Goal: Task Accomplishment & Management: Manage account settings

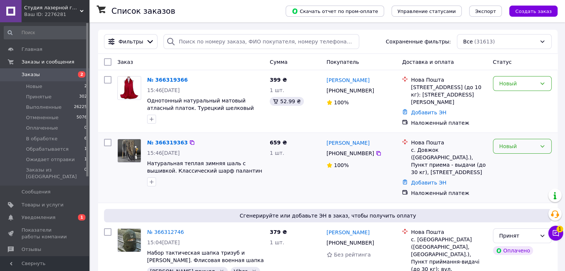
click at [511, 149] on div "Новый" at bounding box center [522, 146] width 59 height 15
click at [521, 189] on li "Обрабатывается" at bounding box center [522, 189] width 58 height 13
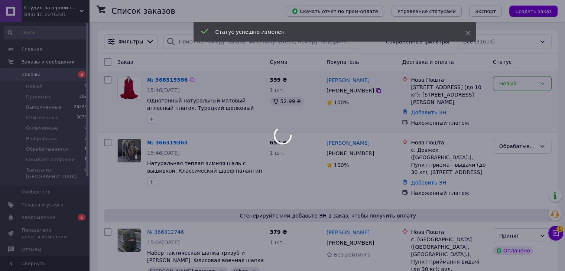
click at [515, 85] on div "Новый" at bounding box center [518, 84] width 37 height 8
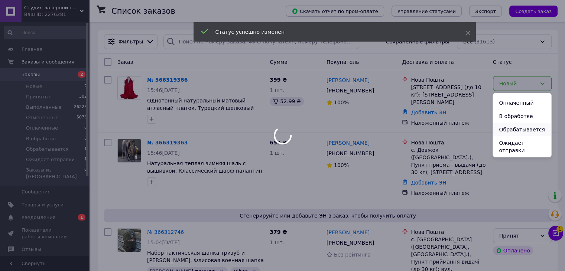
click at [513, 133] on li "Обрабатывается" at bounding box center [522, 129] width 58 height 13
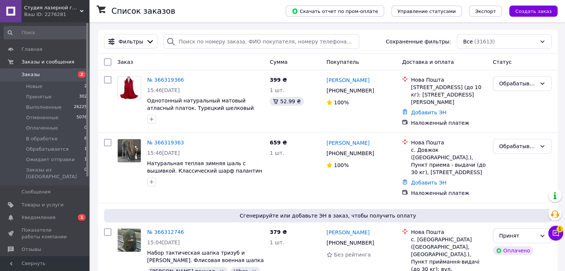
click at [48, 214] on span "Уведомления" at bounding box center [39, 217] width 34 height 7
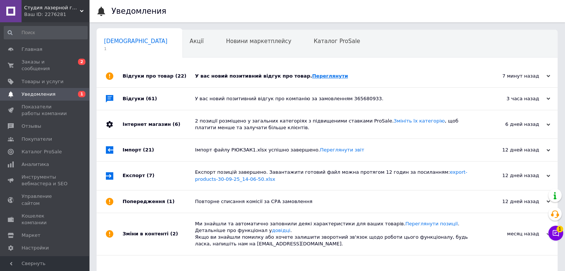
click at [313, 75] on link "Переглянути" at bounding box center [330, 76] width 36 height 6
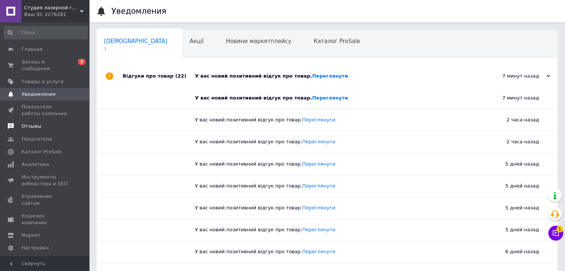
click at [34, 123] on span "Отзывы" at bounding box center [32, 126] width 20 height 7
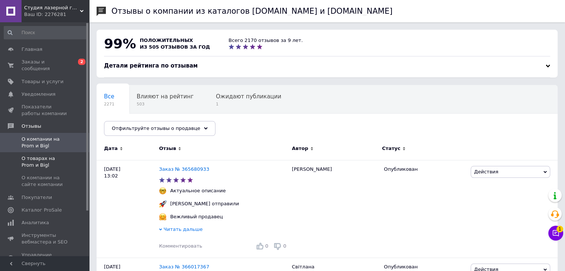
click at [71, 155] on span at bounding box center [79, 161] width 20 height 13
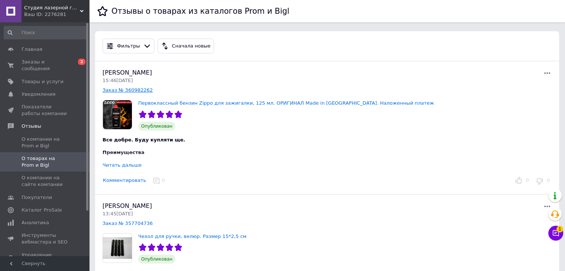
click at [120, 90] on link "Заказ № 360982262" at bounding box center [128, 90] width 50 height 6
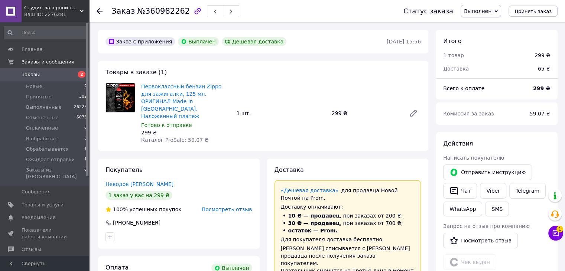
click at [42, 75] on span "Заказы" at bounding box center [45, 74] width 47 height 7
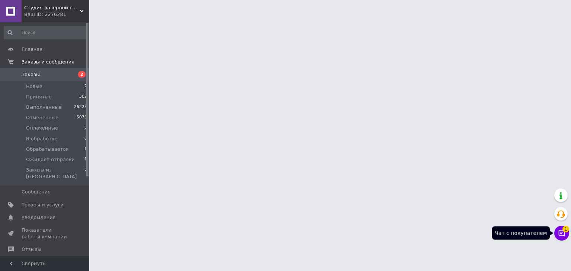
click at [564, 229] on span "1" at bounding box center [565, 228] width 7 height 7
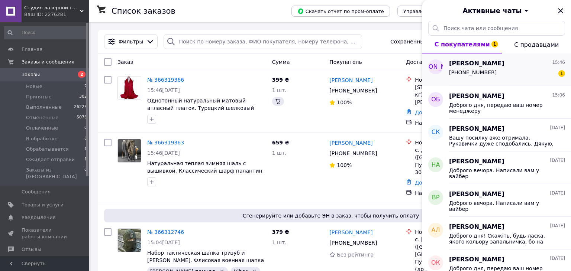
click at [482, 81] on div "[PERSON_NAME] 15:46 [PHONE_NUMBER] 1" at bounding box center [510, 70] width 122 height 33
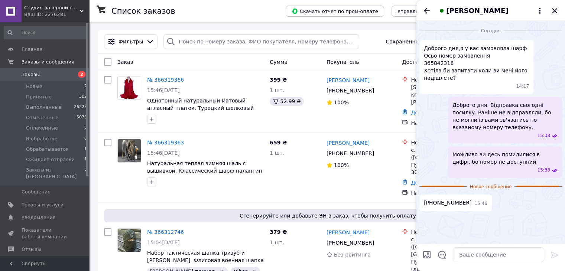
click at [552, 10] on icon "Закрыть" at bounding box center [554, 10] width 9 height 9
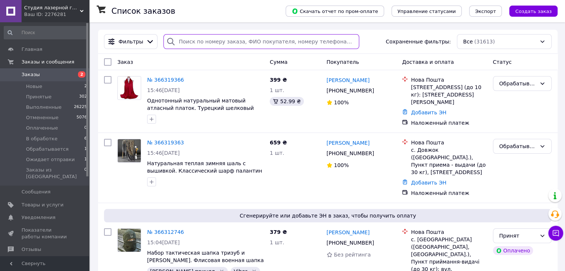
click at [198, 40] on input "search" at bounding box center [262, 41] width 196 height 15
paste input "[PHONE_NUMBER]"
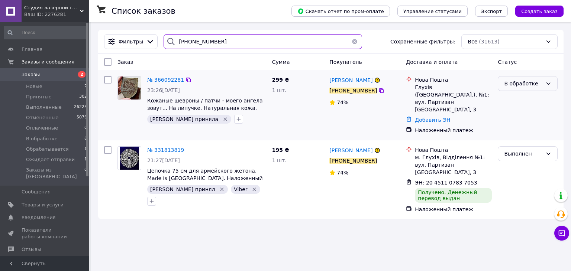
type input "[PHONE_NUMBER]"
click at [536, 85] on div "В обработке" at bounding box center [523, 84] width 38 height 8
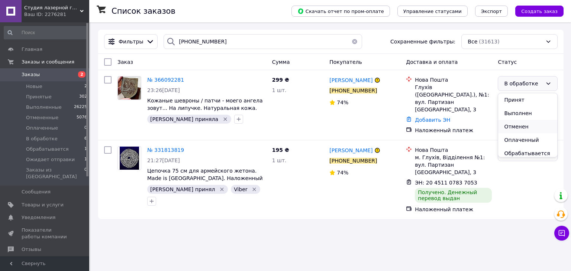
click at [533, 124] on li "Отменен" at bounding box center [527, 126] width 59 height 13
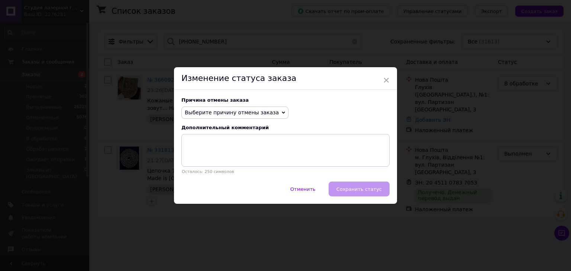
click at [249, 113] on span "Выберите причину отмены заказа" at bounding box center [232, 113] width 94 height 6
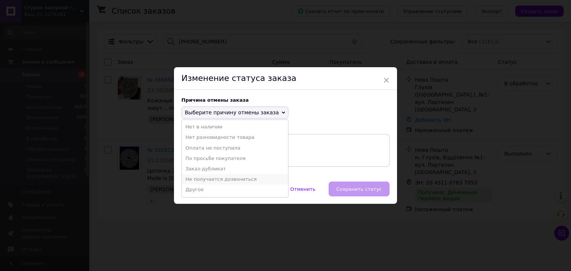
click at [220, 181] on li "Не получается дозвониться" at bounding box center [235, 179] width 106 height 10
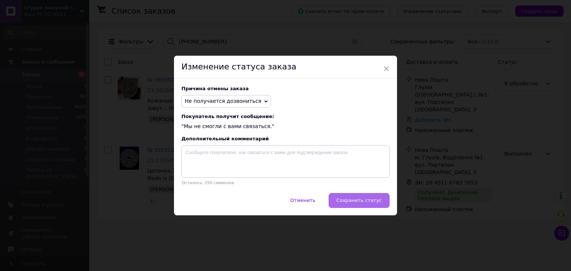
click at [347, 197] on button "Сохранить статус" at bounding box center [359, 200] width 61 height 15
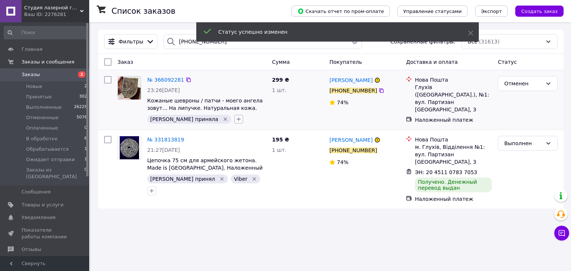
click at [236, 121] on icon "button" at bounding box center [239, 119] width 6 height 6
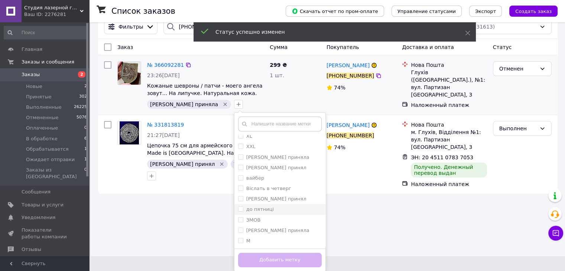
scroll to position [74, 0]
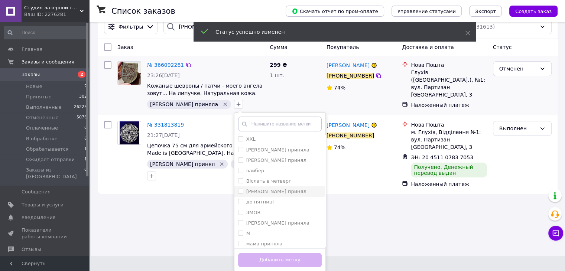
click at [246, 193] on label "[PERSON_NAME] принял" at bounding box center [276, 192] width 60 height 6
checkbox input "true"
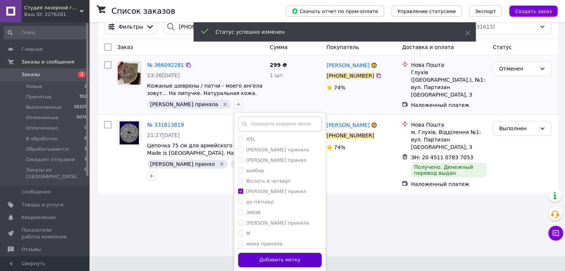
click at [254, 259] on button "Добавить метку" at bounding box center [280, 260] width 84 height 14
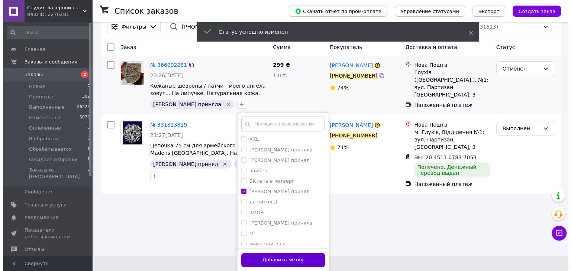
scroll to position [0, 0]
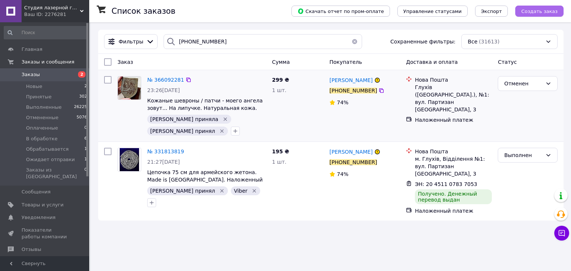
click at [546, 12] on span "Создать заказ" at bounding box center [539, 12] width 36 height 6
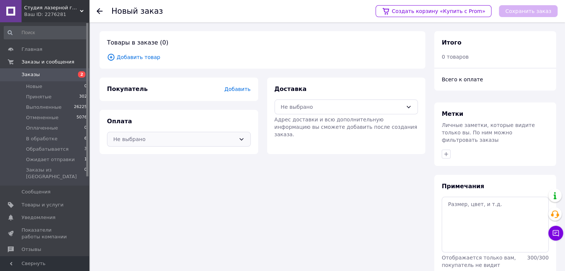
click at [206, 141] on div "Не выбрано" at bounding box center [174, 139] width 122 height 8
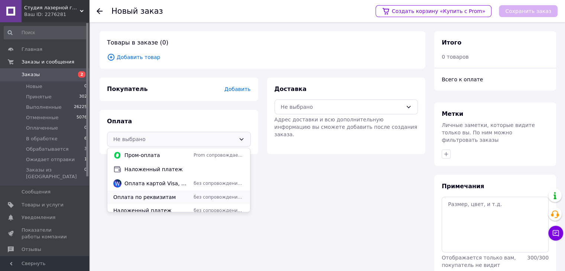
click at [164, 197] on span "Оплата по реквизитам" at bounding box center [151, 197] width 77 height 7
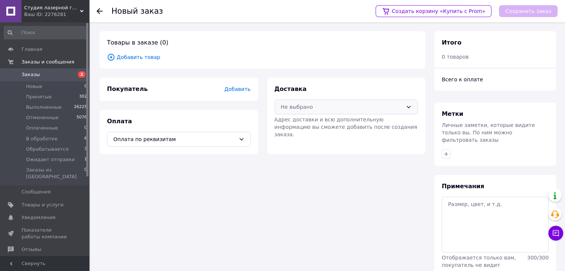
click at [338, 112] on div "Не выбрано" at bounding box center [347, 107] width 144 height 15
click at [318, 150] on div "Доставка Не выбрано Адрес доставки и всю дополнительную информацию вы сможете д…" at bounding box center [346, 116] width 159 height 77
click at [318, 109] on div "Не выбрано" at bounding box center [342, 107] width 122 height 8
click at [314, 139] on span "Нова Пошта (платная)" at bounding box center [352, 136] width 120 height 7
click at [155, 106] on div "Покупатель Добавить Оплата Оплата по реквизитам" at bounding box center [179, 116] width 159 height 77
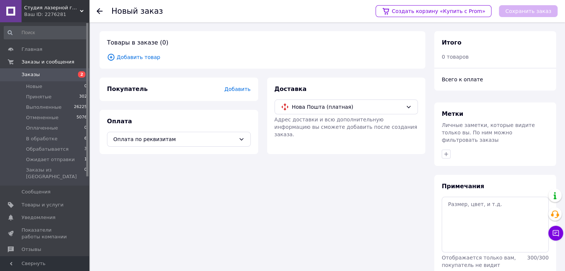
click at [240, 87] on span "Добавить" at bounding box center [238, 89] width 26 height 6
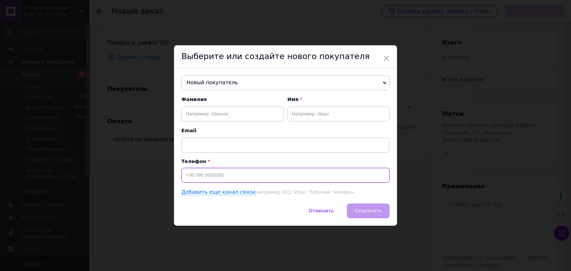
click at [219, 170] on input at bounding box center [285, 175] width 208 height 15
paste input "0671729417"
type input "[PHONE_NUMBER]"
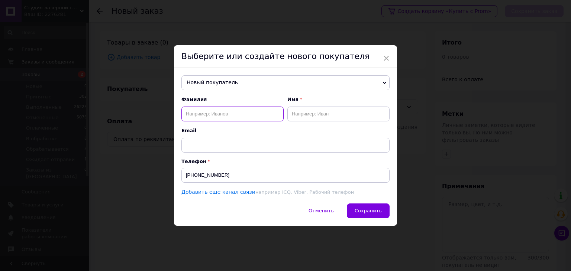
drag, startPoint x: 253, startPoint y: 119, endPoint x: 284, endPoint y: 121, distance: 30.9
click at [259, 119] on input "text" at bounding box center [232, 114] width 102 height 15
paste input "[PERSON_NAME]"
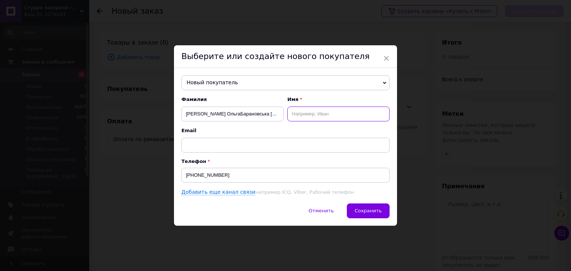
click at [306, 111] on input "text" at bounding box center [338, 114] width 102 height 15
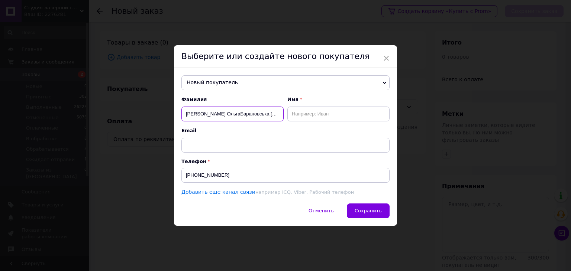
click at [223, 112] on input "[PERSON_NAME] ОльгаБарановська [PERSON_NAME]" at bounding box center [232, 114] width 102 height 15
paste input "text"
type input "[PERSON_NAME]"
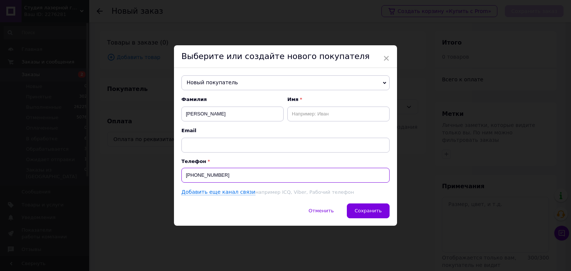
click at [205, 183] on input "[PHONE_NUMBER]" at bounding box center [285, 175] width 208 height 15
click at [205, 180] on input "[PHONE_NUMBER]" at bounding box center [285, 175] width 208 height 15
drag, startPoint x: 205, startPoint y: 180, endPoint x: 199, endPoint y: 151, distance: 29.2
click at [204, 177] on input "[PHONE_NUMBER]" at bounding box center [285, 175] width 208 height 15
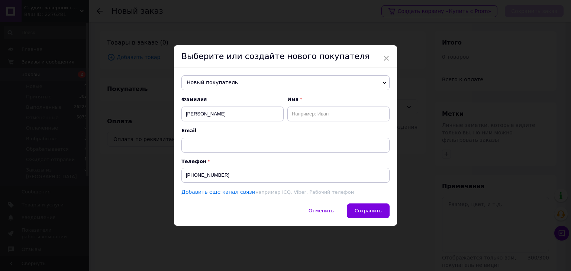
click at [219, 66] on div "Выберите или создайте нового покупателя" at bounding box center [285, 56] width 223 height 23
click at [217, 79] on span "Новый покупатель" at bounding box center [285, 82] width 208 height 15
paste input "[PHONE_NUMBER]"
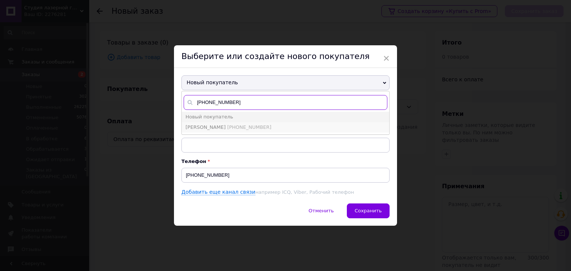
type input "[PHONE_NUMBER]"
click at [234, 129] on span "[PHONE_NUMBER]" at bounding box center [249, 128] width 44 height 6
type input "[PERSON_NAME]"
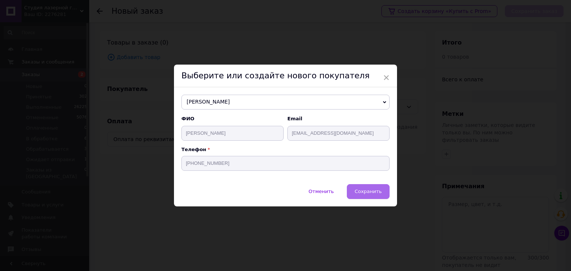
click at [367, 191] on span "Сохранить" at bounding box center [368, 192] width 27 height 6
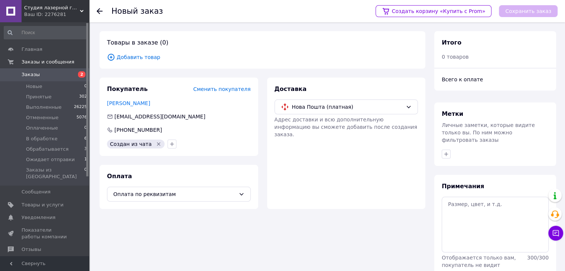
click at [143, 62] on div "Товары в заказе (0) Добавить товар" at bounding box center [263, 50] width 326 height 38
click at [143, 61] on span "Добавить товар" at bounding box center [262, 57] width 311 height 8
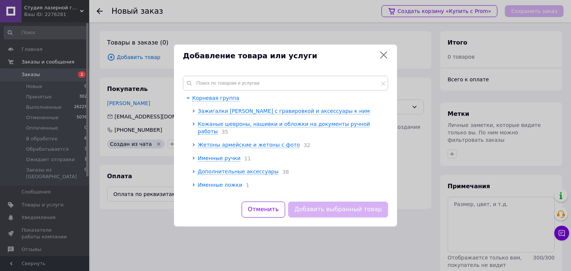
drag, startPoint x: 225, startPoint y: 181, endPoint x: 232, endPoint y: 174, distance: 9.7
click at [225, 182] on span "Именные ложки" at bounding box center [220, 185] width 45 height 6
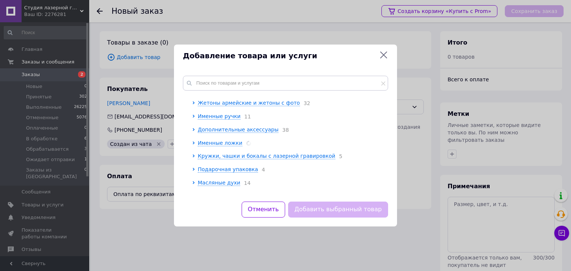
scroll to position [74, 0]
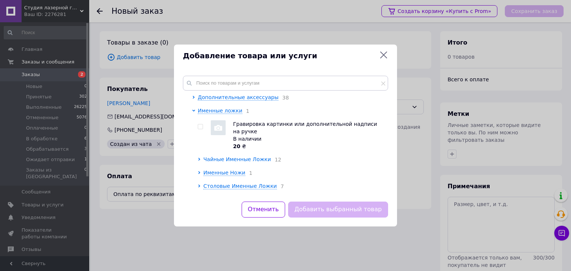
click at [210, 156] on span "Чайные Именные Ложки" at bounding box center [237, 159] width 68 height 6
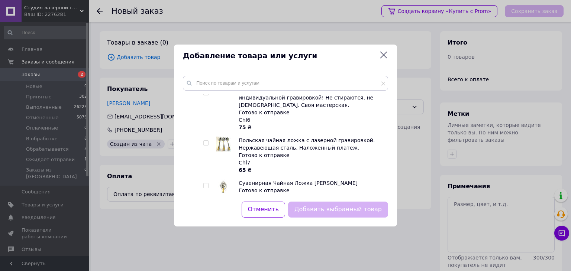
scroll to position [409, 0]
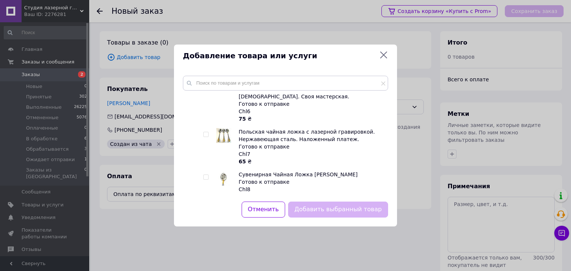
click at [207, 132] on input "checkbox" at bounding box center [205, 134] width 5 height 5
checkbox input "true"
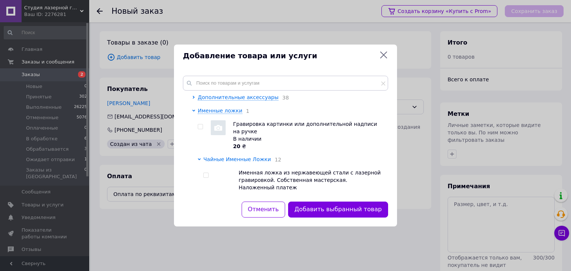
click at [228, 156] on span "Чайные Именные Ложки" at bounding box center [237, 159] width 68 height 6
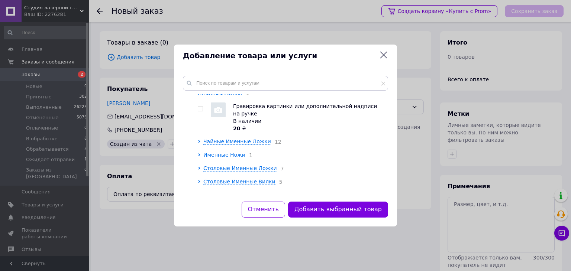
scroll to position [112, 0]
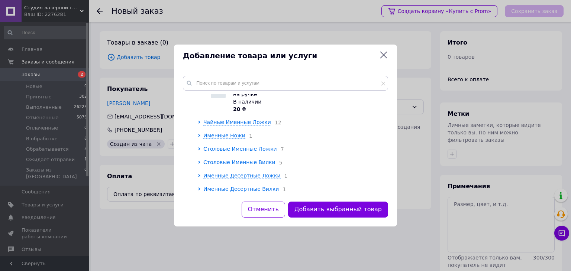
click at [239, 159] on span "Столовые Именные Вилки" at bounding box center [239, 162] width 72 height 6
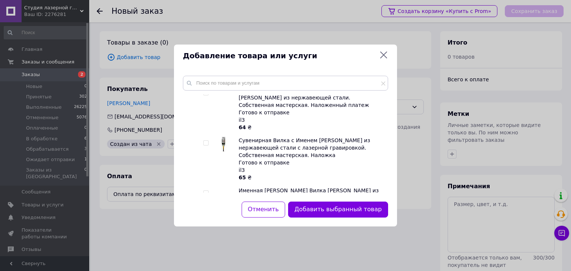
click at [205, 141] on input "checkbox" at bounding box center [205, 143] width 5 height 5
checkbox input "true"
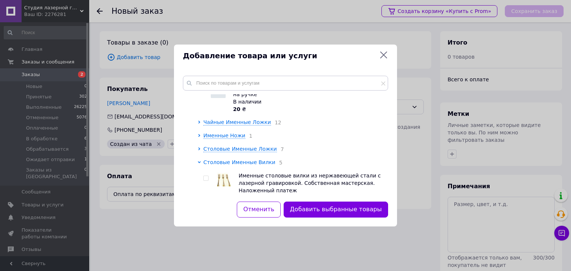
click at [219, 159] on span "Столовые Именные Вилки" at bounding box center [239, 162] width 72 height 6
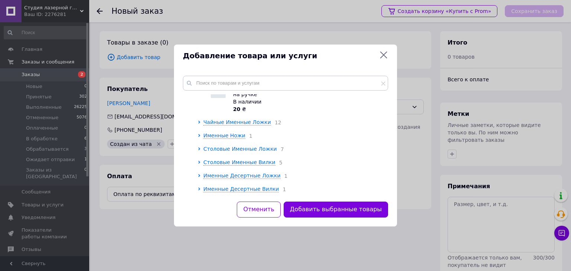
click at [231, 146] on span "Столовые Именные Ложки" at bounding box center [240, 149] width 74 height 6
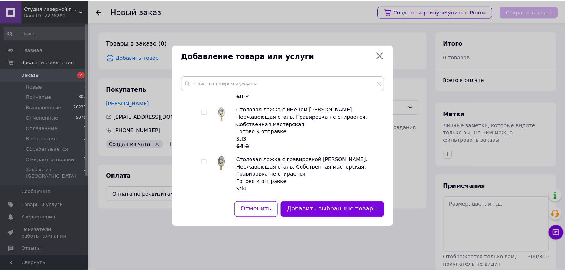
scroll to position [260, 0]
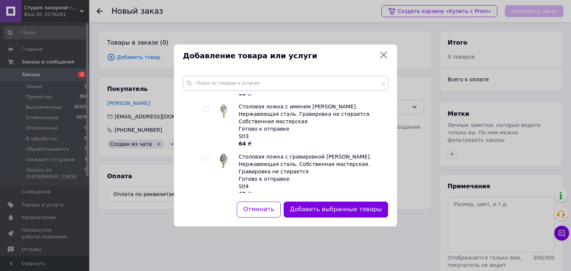
click at [209, 157] on div at bounding box center [206, 159] width 6 height 5
click at [208, 157] on span at bounding box center [205, 159] width 5 height 5
click at [208, 157] on input "checkbox" at bounding box center [205, 159] width 5 height 5
checkbox input "true"
click at [343, 209] on button "Добавить выбранные товары" at bounding box center [336, 210] width 104 height 16
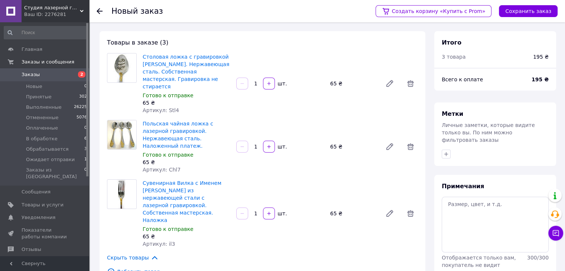
click at [152, 268] on span "Добавить товар" at bounding box center [262, 272] width 311 height 8
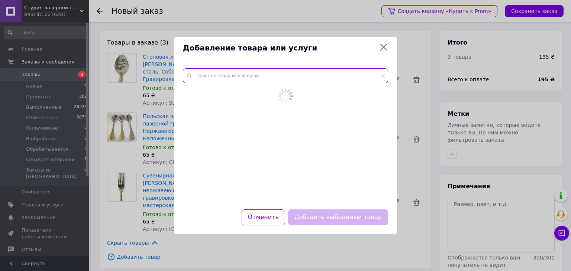
click at [235, 79] on input "text" at bounding box center [285, 75] width 205 height 15
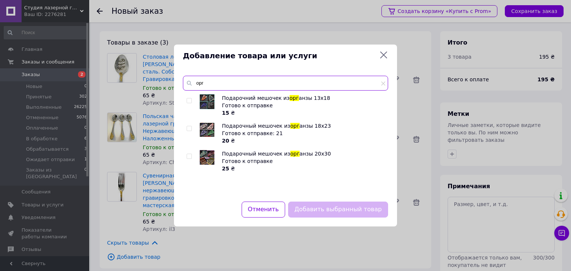
type input "орг"
click at [188, 127] on input "checkbox" at bounding box center [189, 128] width 5 height 5
checkbox input "true"
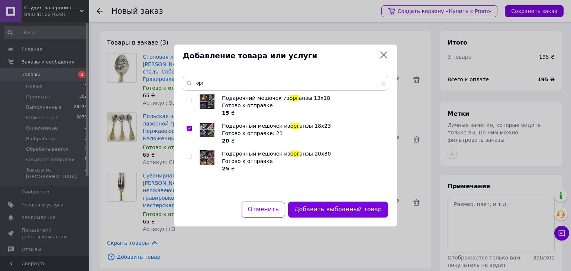
click at [338, 205] on button "Добавить выбранный товар" at bounding box center [338, 210] width 100 height 16
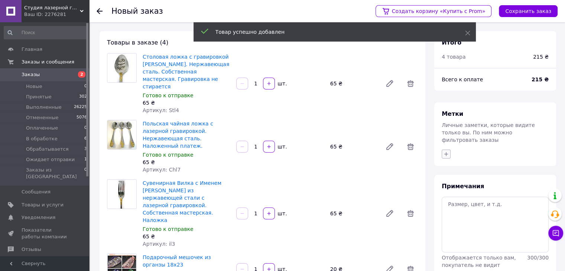
click at [450, 150] on button "button" at bounding box center [446, 154] width 9 height 9
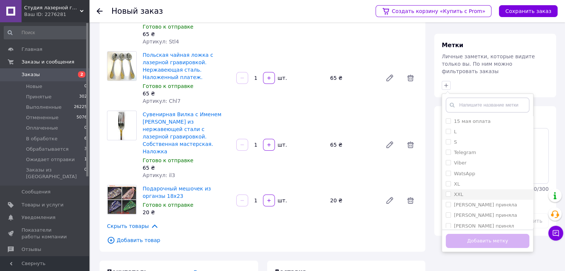
scroll to position [74, 0]
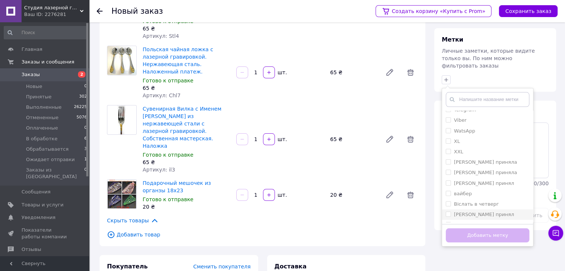
click at [489, 211] on div "[PERSON_NAME] принял" at bounding box center [488, 214] width 84 height 7
checkbox input "true"
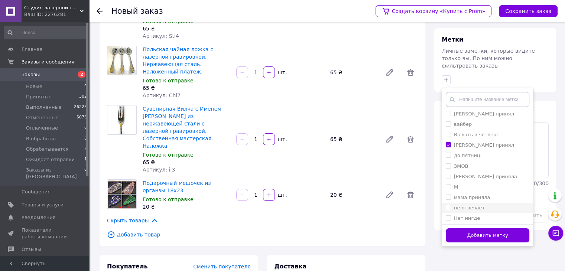
scroll to position [112, 0]
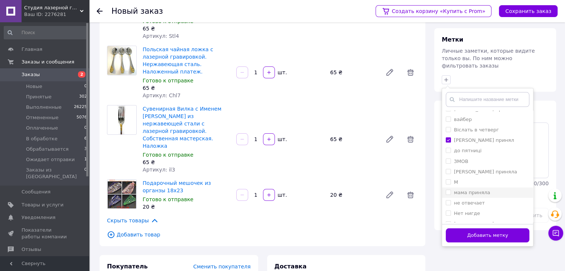
drag, startPoint x: 481, startPoint y: 184, endPoint x: 481, endPoint y: 190, distance: 5.9
click at [481, 190] on label "мама приняла" at bounding box center [472, 193] width 36 height 6
checkbox input "true"
click at [483, 229] on button "Добавить метку" at bounding box center [488, 236] width 84 height 14
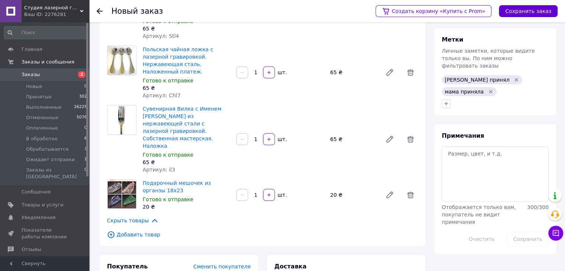
click at [540, 15] on button "Сохранить заказ" at bounding box center [528, 11] width 59 height 12
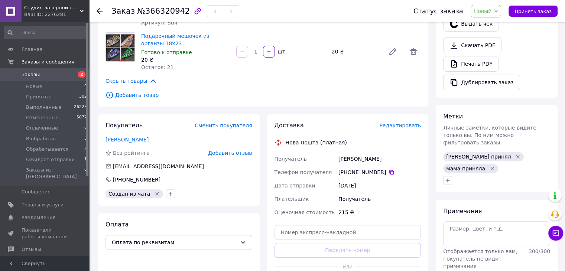
scroll to position [260, 0]
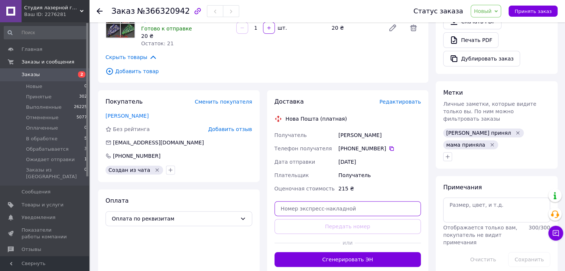
click at [340, 201] on input "text" at bounding box center [348, 208] width 147 height 15
paste input "20451269148633"
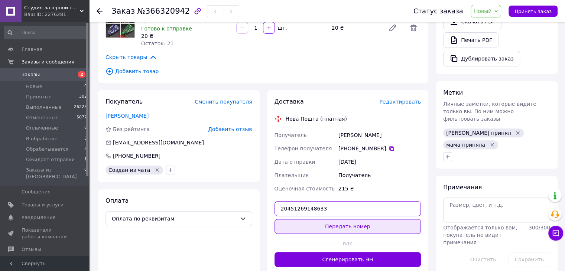
type input "20451269148633"
click at [342, 219] on button "Передать номер" at bounding box center [348, 226] width 147 height 15
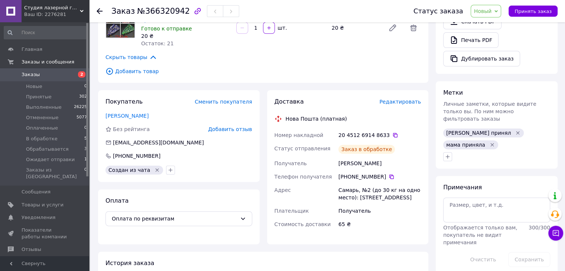
click at [492, 12] on span "Новый" at bounding box center [483, 11] width 18 height 6
click at [489, 23] on li "Принят" at bounding box center [499, 25] width 56 height 11
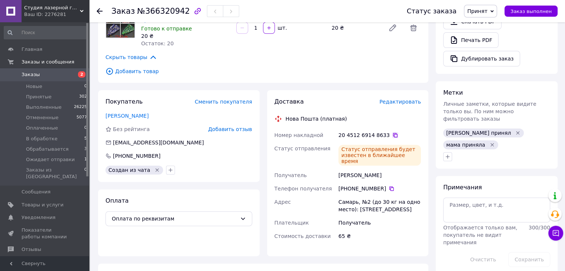
click at [393, 132] on icon at bounding box center [396, 135] width 6 height 6
click at [58, 77] on span "Заказы" at bounding box center [45, 74] width 47 height 7
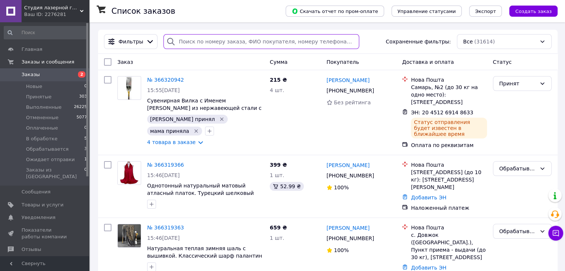
click at [198, 43] on input "search" at bounding box center [262, 41] width 196 height 15
paste input "[PHONE_NUMBER]"
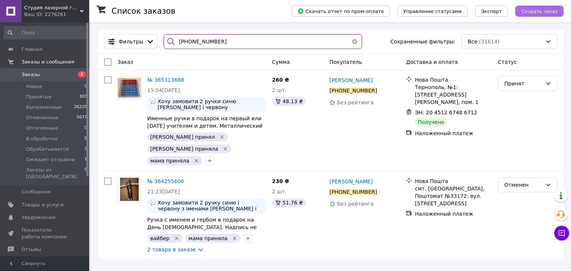
type input "[PHONE_NUMBER]"
click at [535, 9] on span "Создать заказ" at bounding box center [539, 12] width 36 height 6
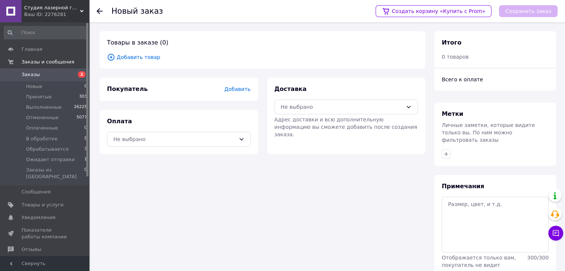
drag, startPoint x: 290, startPoint y: 108, endPoint x: 293, endPoint y: 114, distance: 7.0
click at [290, 107] on div "Не выбрано" at bounding box center [342, 107] width 122 height 8
click at [289, 141] on div at bounding box center [284, 137] width 11 height 8
click at [220, 151] on div "Оплата Не выбрано" at bounding box center [179, 132] width 159 height 44
click at [213, 139] on div "Не выбрано" at bounding box center [174, 139] width 122 height 8
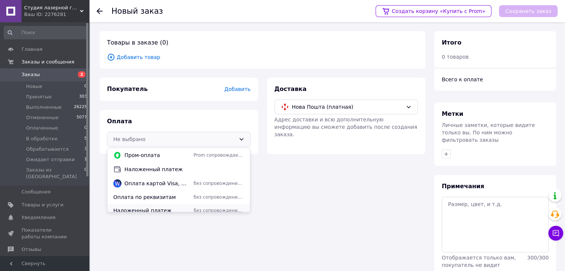
click at [164, 207] on span "Наложенный платеж" at bounding box center [151, 210] width 77 height 7
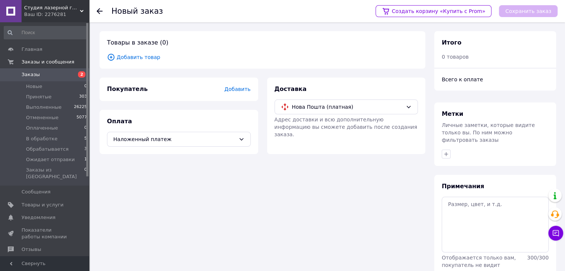
click at [234, 86] on span "Добавить" at bounding box center [238, 89] width 26 height 6
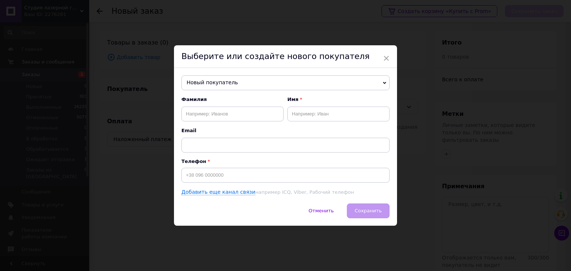
click at [236, 87] on span "Новый покупатель" at bounding box center [285, 82] width 208 height 15
paste input "[PHONE_NUMBER]"
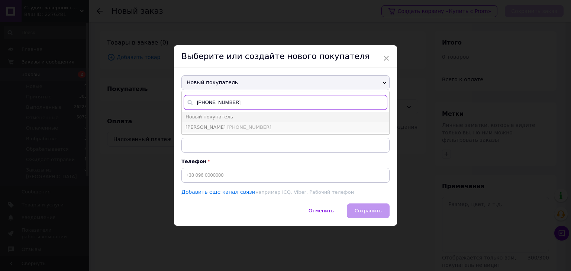
type input "[PHONE_NUMBER]"
click at [230, 129] on span "[PHONE_NUMBER]" at bounding box center [249, 128] width 44 height 6
type input "[PERSON_NAME]"
type input "[PHONE_NUMBER]"
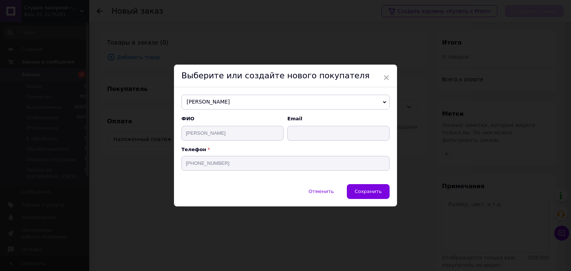
drag, startPoint x: 368, startPoint y: 194, endPoint x: 364, endPoint y: 189, distance: 6.1
click at [368, 193] on span "Сохранить" at bounding box center [368, 192] width 27 height 6
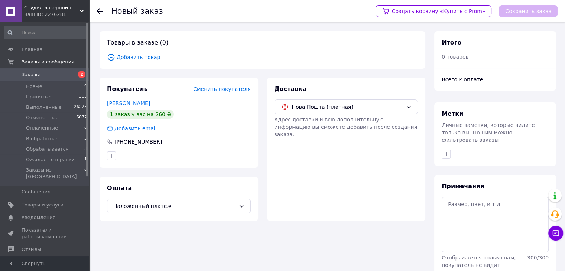
click at [130, 55] on span "Добавить товар" at bounding box center [262, 57] width 311 height 8
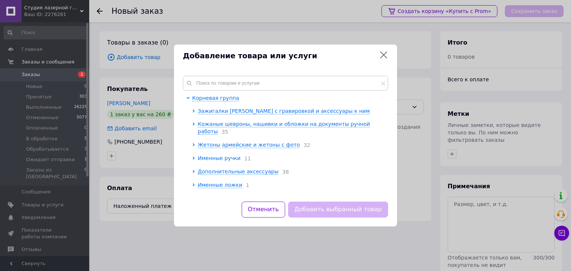
click at [212, 155] on span "Именные ручки" at bounding box center [219, 158] width 43 height 6
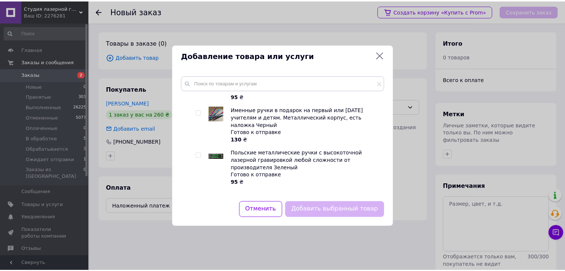
scroll to position [483, 0]
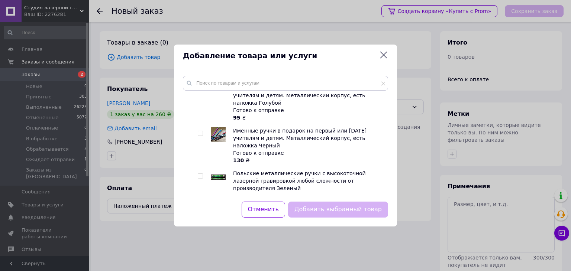
click at [198, 131] on input "checkbox" at bounding box center [200, 133] width 5 height 5
checkbox input "true"
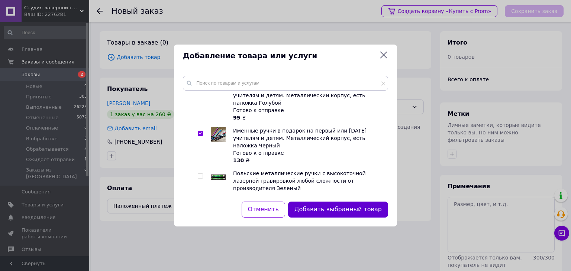
click at [323, 216] on button "Добавить выбранный товар" at bounding box center [338, 210] width 100 height 16
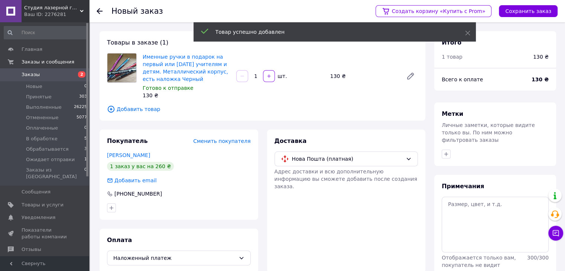
click at [255, 75] on input "1" at bounding box center [256, 77] width 12 height 6
type input "2"
click at [447, 148] on div at bounding box center [495, 154] width 110 height 12
click at [454, 148] on div at bounding box center [495, 154] width 110 height 12
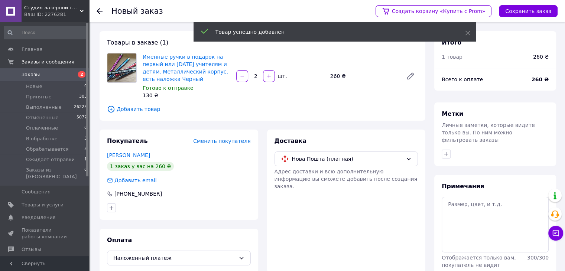
click at [451, 148] on div at bounding box center [495, 154] width 110 height 12
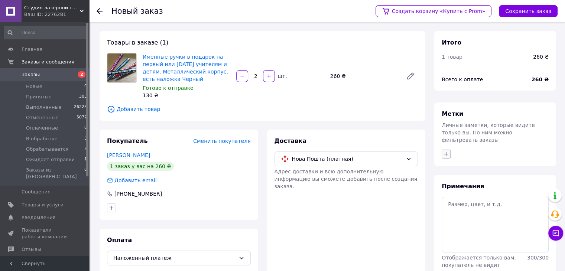
click at [449, 151] on icon "button" at bounding box center [446, 154] width 6 height 6
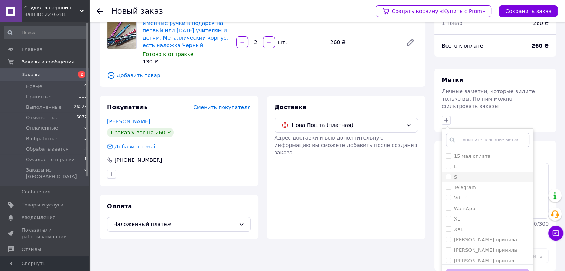
scroll to position [42, 0]
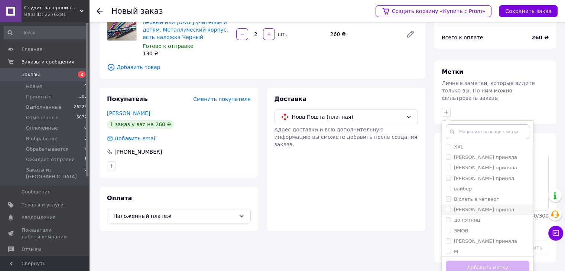
click at [479, 207] on label "[PERSON_NAME] принял" at bounding box center [484, 210] width 60 height 6
checkbox input "true"
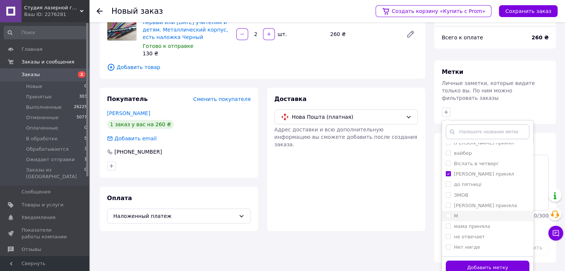
scroll to position [112, 0]
click at [479, 222] on label "мама приняла" at bounding box center [472, 225] width 36 height 6
checkbox input "true"
click at [480, 262] on button "Добавить метку" at bounding box center [488, 268] width 84 height 14
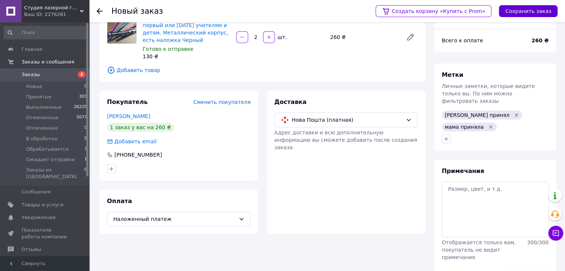
click at [534, 15] on button "Сохранить заказ" at bounding box center [528, 11] width 59 height 12
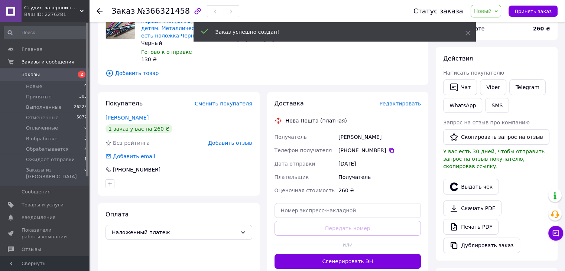
scroll to position [74, 0]
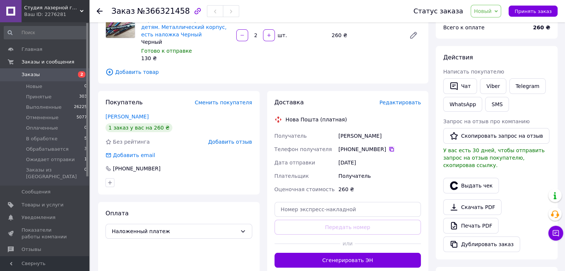
click at [390, 151] on icon at bounding box center [392, 149] width 4 height 4
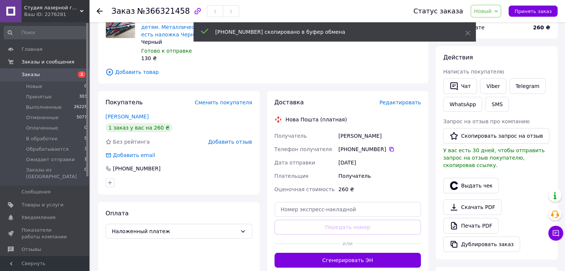
drag, startPoint x: 340, startPoint y: 133, endPoint x: 403, endPoint y: 134, distance: 63.2
click at [403, 134] on div "[PERSON_NAME]" at bounding box center [379, 135] width 85 height 13
copy div "[PERSON_NAME]"
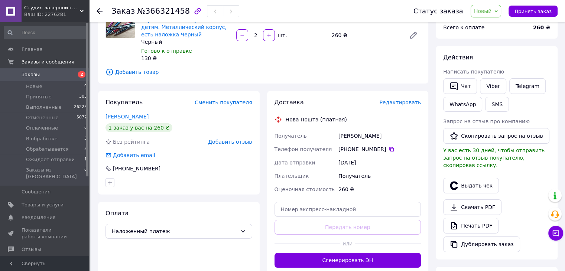
click at [389, 168] on div "[DATE]" at bounding box center [379, 162] width 85 height 13
drag, startPoint x: 355, startPoint y: 207, endPoint x: 355, endPoint y: 216, distance: 8.5
click at [355, 209] on input "text" at bounding box center [348, 209] width 147 height 15
paste input "20451269150215"
type input "20451269150215"
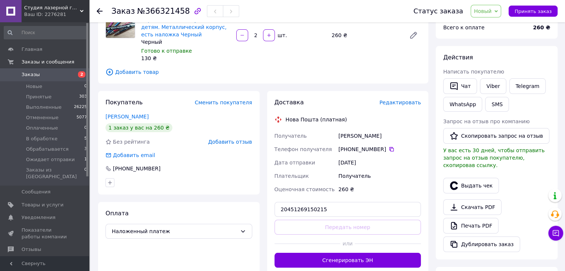
click at [355, 228] on button "Передать номер" at bounding box center [348, 227] width 147 height 15
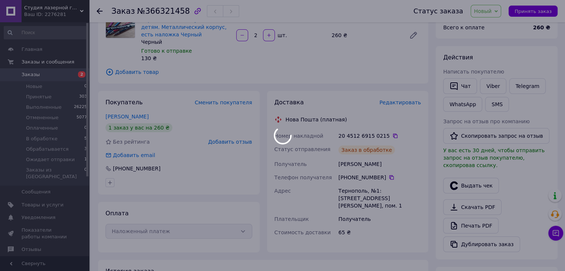
click at [494, 10] on div at bounding box center [282, 135] width 565 height 271
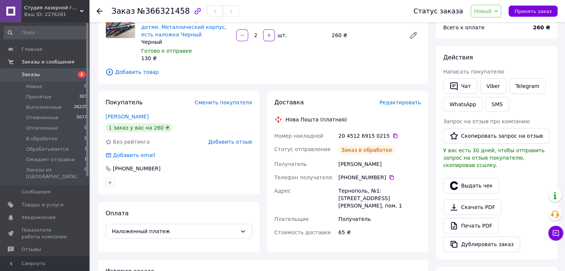
click at [491, 14] on span "Новый" at bounding box center [486, 11] width 31 height 13
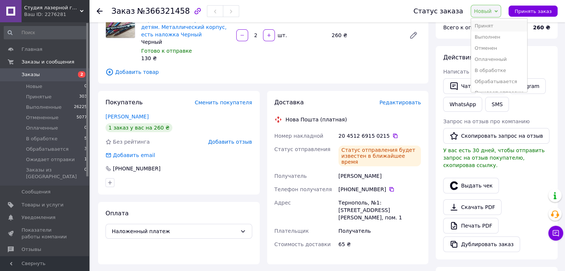
click at [485, 24] on li "Принят" at bounding box center [499, 25] width 56 height 11
click at [390, 134] on div "20 4512 6915 0215" at bounding box center [380, 135] width 83 height 7
click at [393, 134] on icon at bounding box center [396, 136] width 6 height 6
click at [387, 133] on div "20 4512 6915 0215" at bounding box center [380, 135] width 83 height 7
click at [393, 134] on icon at bounding box center [395, 136] width 4 height 4
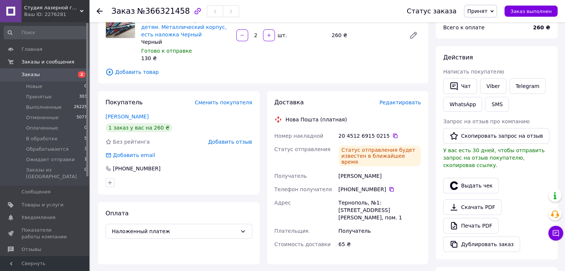
click at [75, 75] on span "2" at bounding box center [79, 74] width 20 height 7
